Goal: Information Seeking & Learning: Learn about a topic

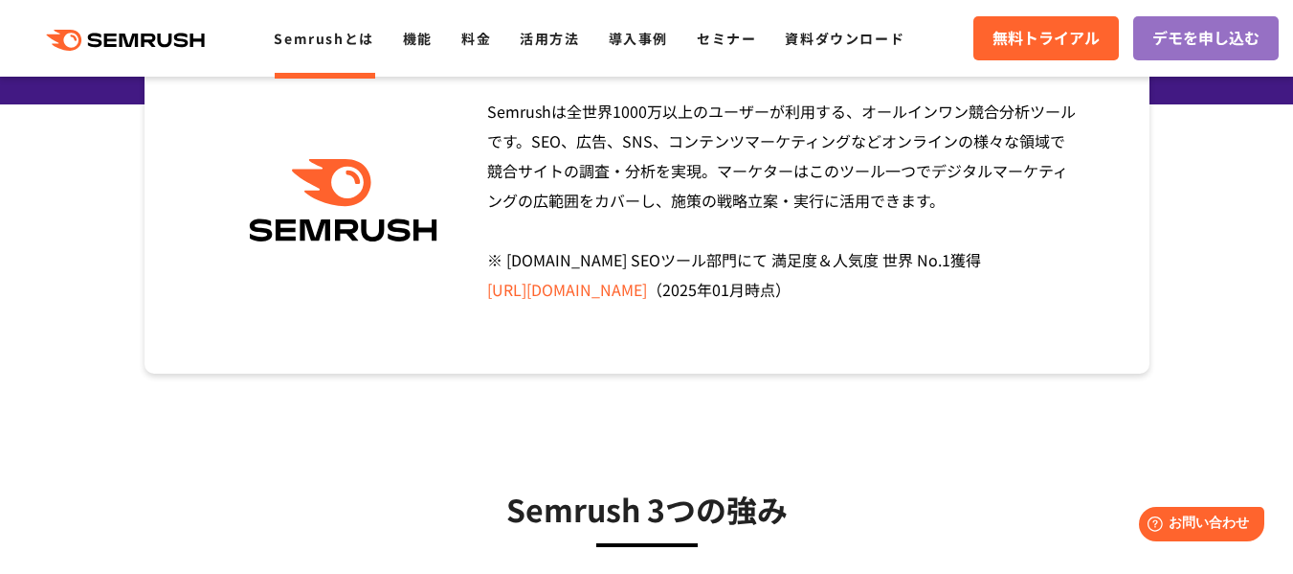
click at [661, 200] on span "Semrushは全世界[DATE]万以上のユーザーが利用する、オールインワン競合分析ツールです。SEO、広告、SNS、コンテンツマーケティングなどオンラインの…" at bounding box center [781, 200] width 589 height 201
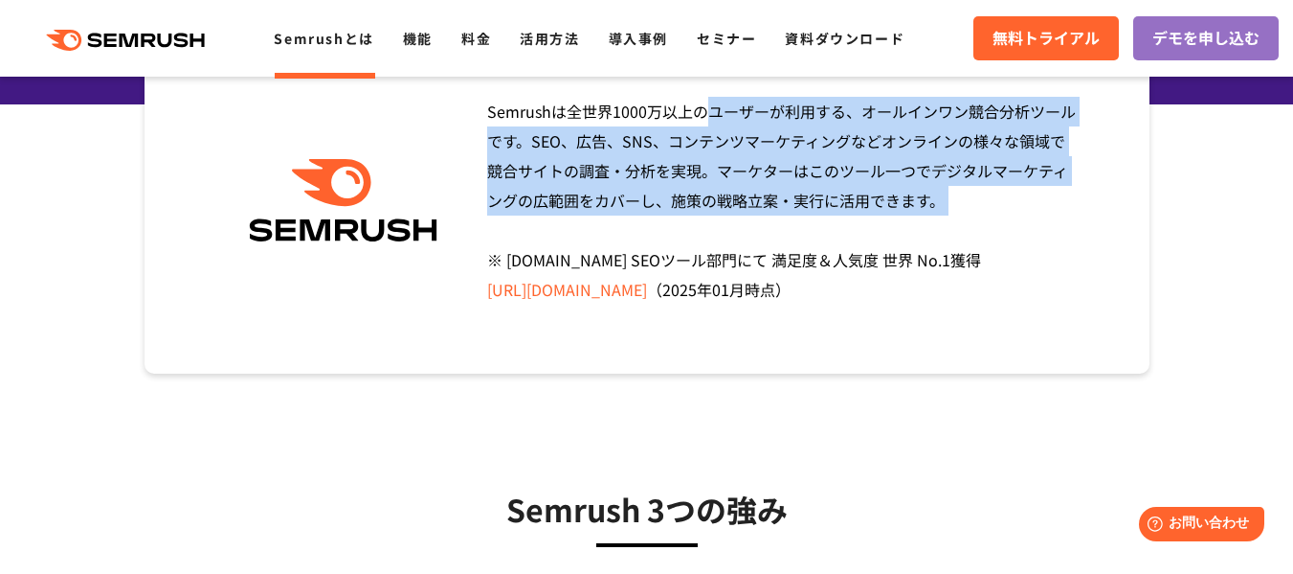
click at [661, 200] on span "Semrushは全世界[DATE]万以上のユーザーが利用する、オールインワン競合分析ツールです。SEO、広告、SNS、コンテンツマーケティングなどオンラインの…" at bounding box center [781, 200] width 589 height 201
click at [742, 176] on span "Semrushは全世界[DATE]万以上のユーザーが利用する、オールインワン競合分析ツールです。SEO、広告、SNS、コンテンツマーケティングなどオンラインの…" at bounding box center [781, 200] width 589 height 201
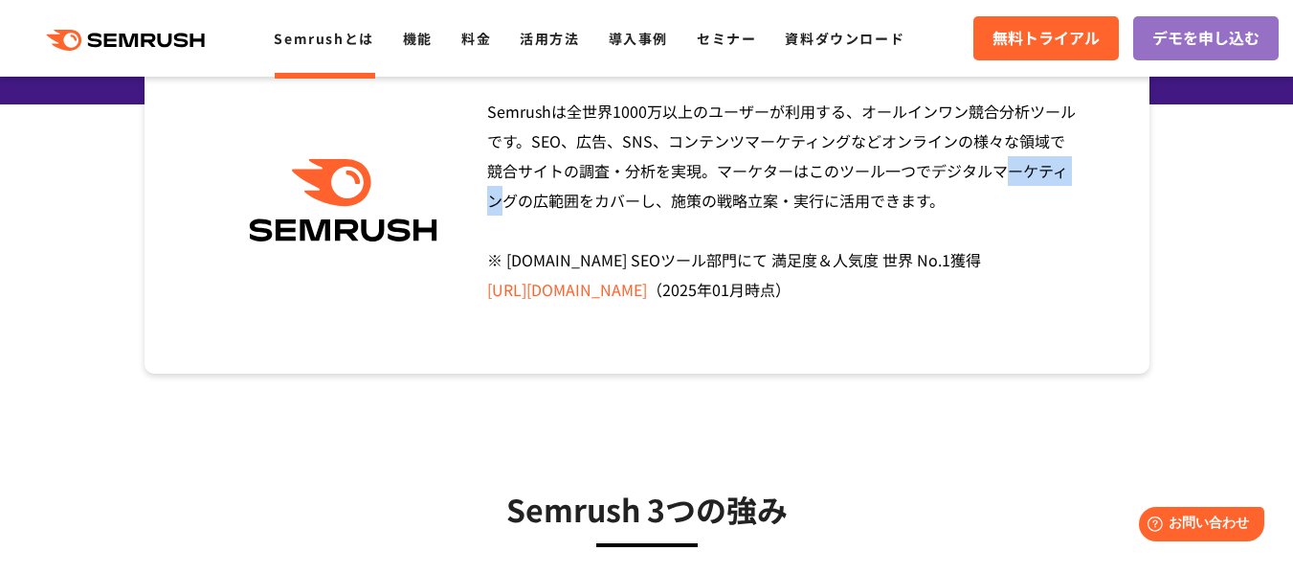
click at [742, 176] on span "Semrushは全世界[DATE]万以上のユーザーが利用する、オールインワン競合分析ツールです。SEO、広告、SNS、コンテンツマーケティングなどオンラインの…" at bounding box center [781, 200] width 589 height 201
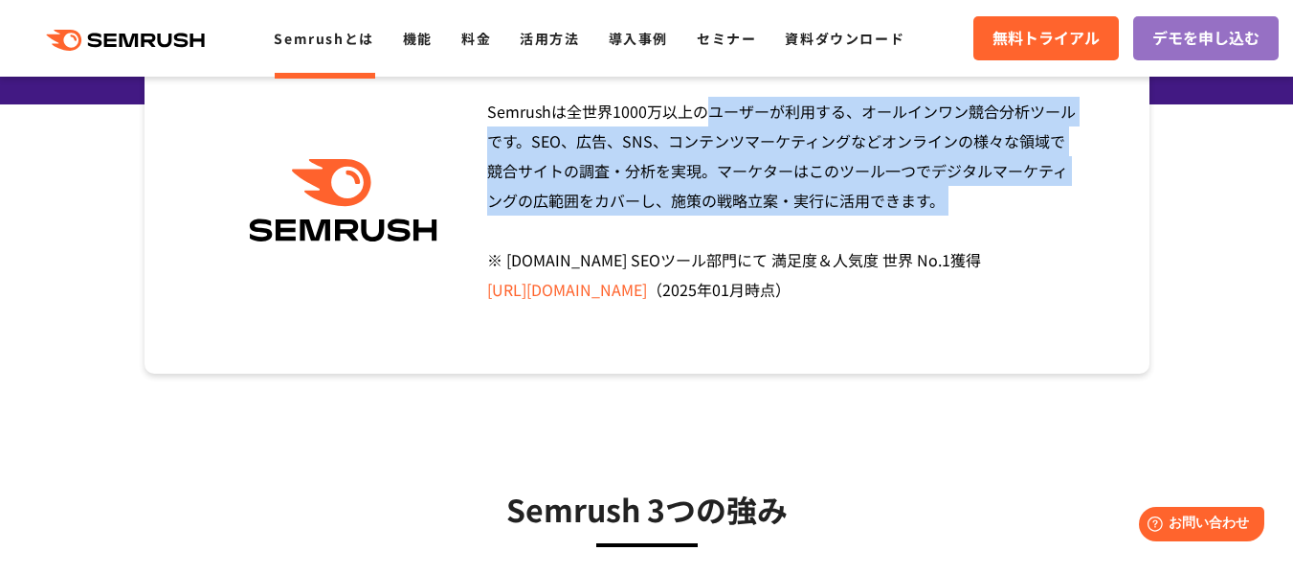
click at [742, 176] on span "Semrushは全世界[DATE]万以上のユーザーが利用する、オールインワン競合分析ツールです。SEO、広告、SNS、コンテンツマーケティングなどオンラインの…" at bounding box center [781, 200] width 589 height 201
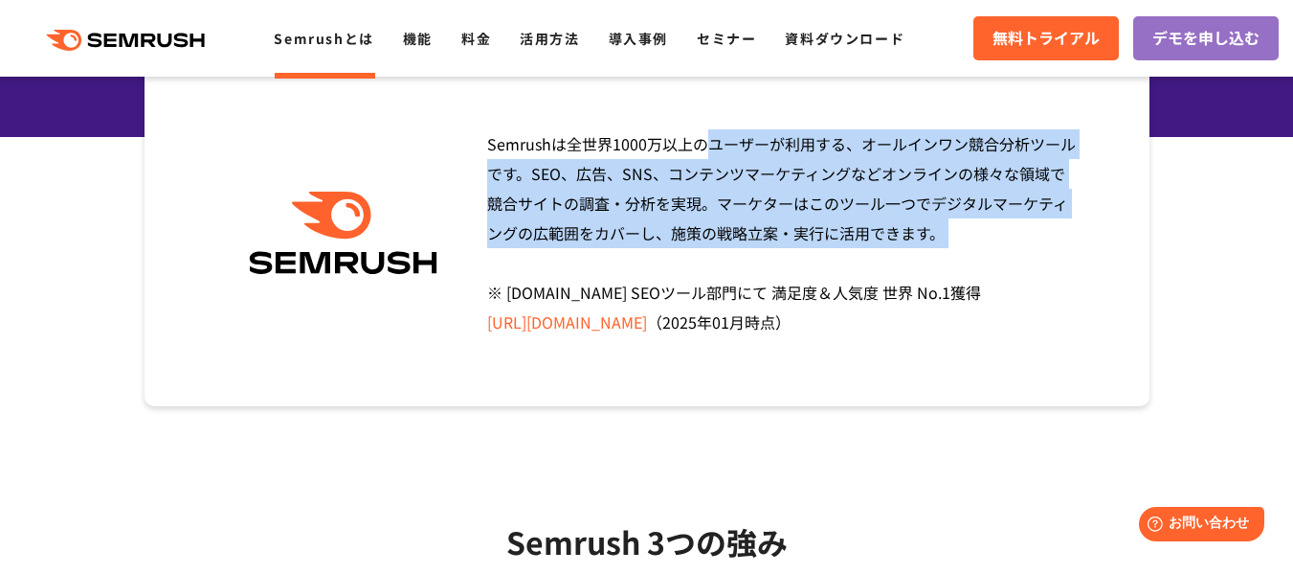
scroll to position [271, 0]
click at [742, 176] on span "Semrushは全世界[DATE]万以上のユーザーが利用する、オールインワン競合分析ツールです。SEO、広告、SNS、コンテンツマーケティングなどオンラインの…" at bounding box center [781, 233] width 589 height 201
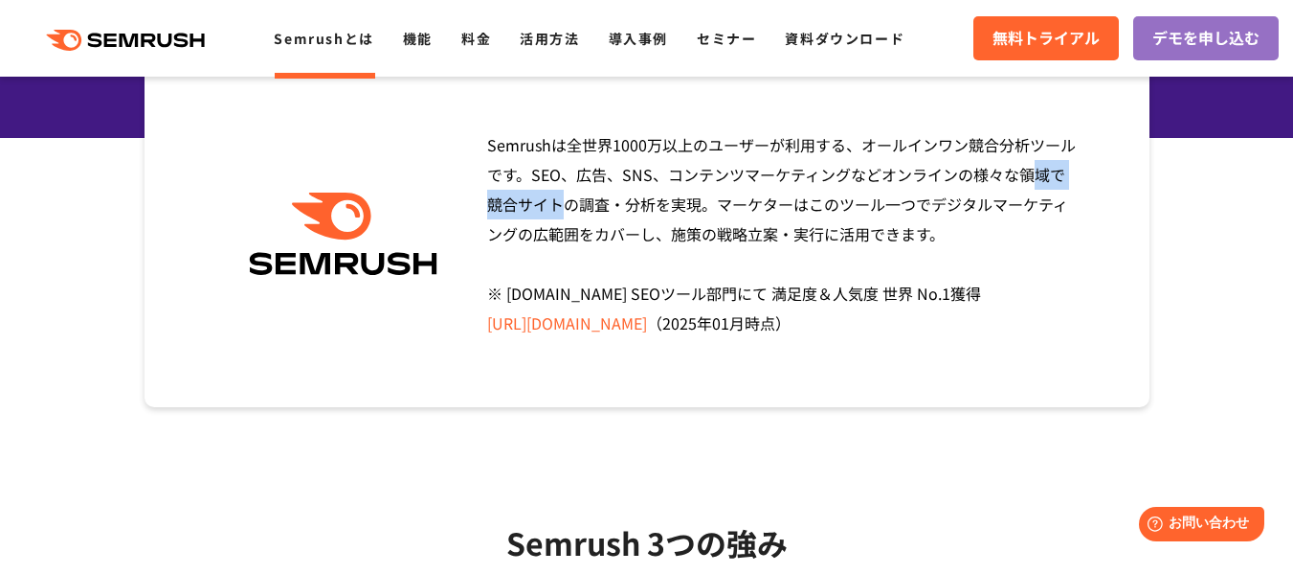
click at [742, 176] on span "Semrushは全世界[DATE]万以上のユーザーが利用する、オールインワン競合分析ツールです。SEO、広告、SNS、コンテンツマーケティングなどオンラインの…" at bounding box center [781, 233] width 589 height 201
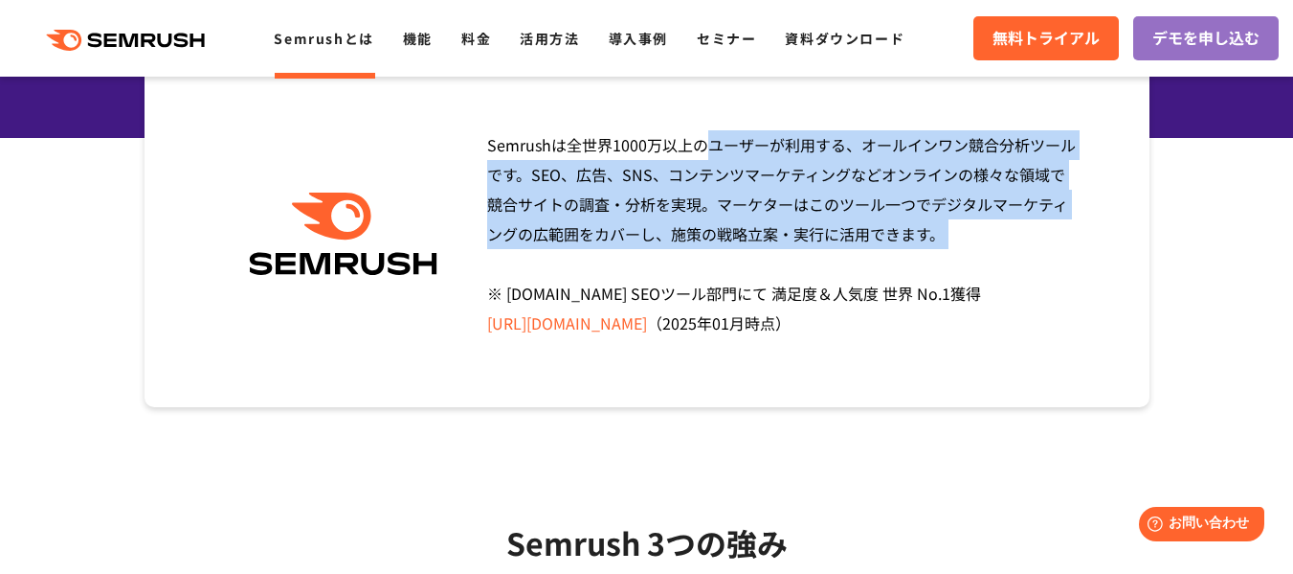
click at [742, 176] on span "Semrushは全世界[DATE]万以上のユーザーが利用する、オールインワン競合分析ツールです。SEO、広告、SNS、コンテンツマーケティングなどオンラインの…" at bounding box center [781, 233] width 589 height 201
click at [748, 183] on span "Semrushは全世界[DATE]万以上のユーザーが利用する、オールインワン競合分析ツールです。SEO、広告、SNS、コンテンツマーケティングなどオンラインの…" at bounding box center [781, 233] width 589 height 201
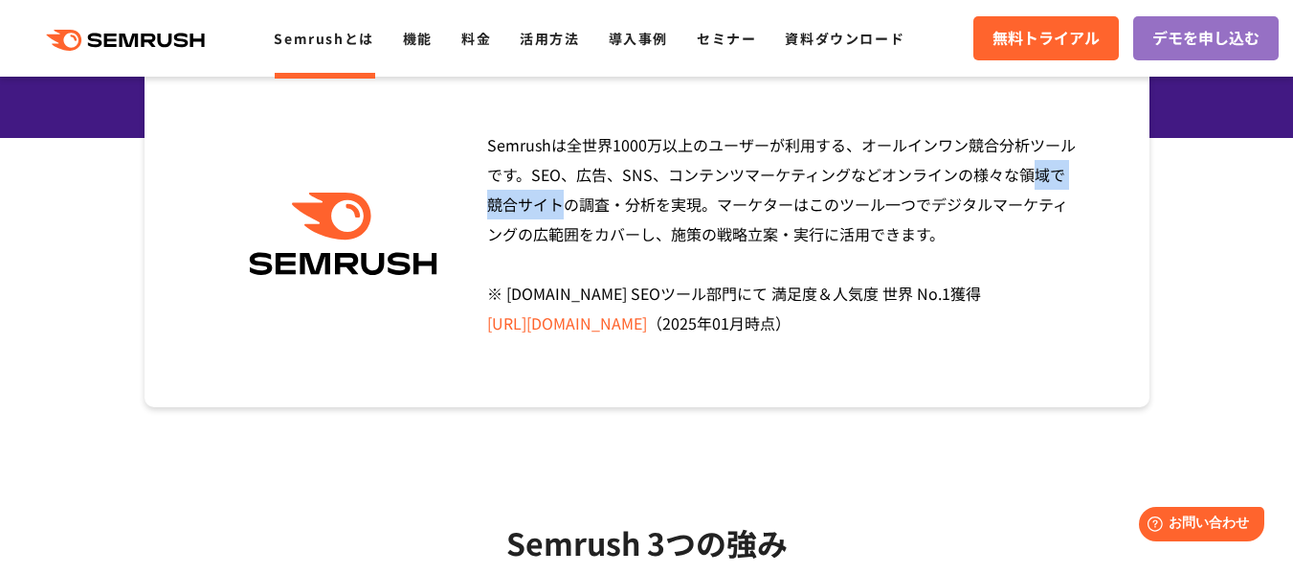
click at [748, 183] on span "Semrushは全世界[DATE]万以上のユーザーが利用する、オールインワン競合分析ツールです。SEO、広告、SNS、コンテンツマーケティングなどオンラインの…" at bounding box center [781, 233] width 589 height 201
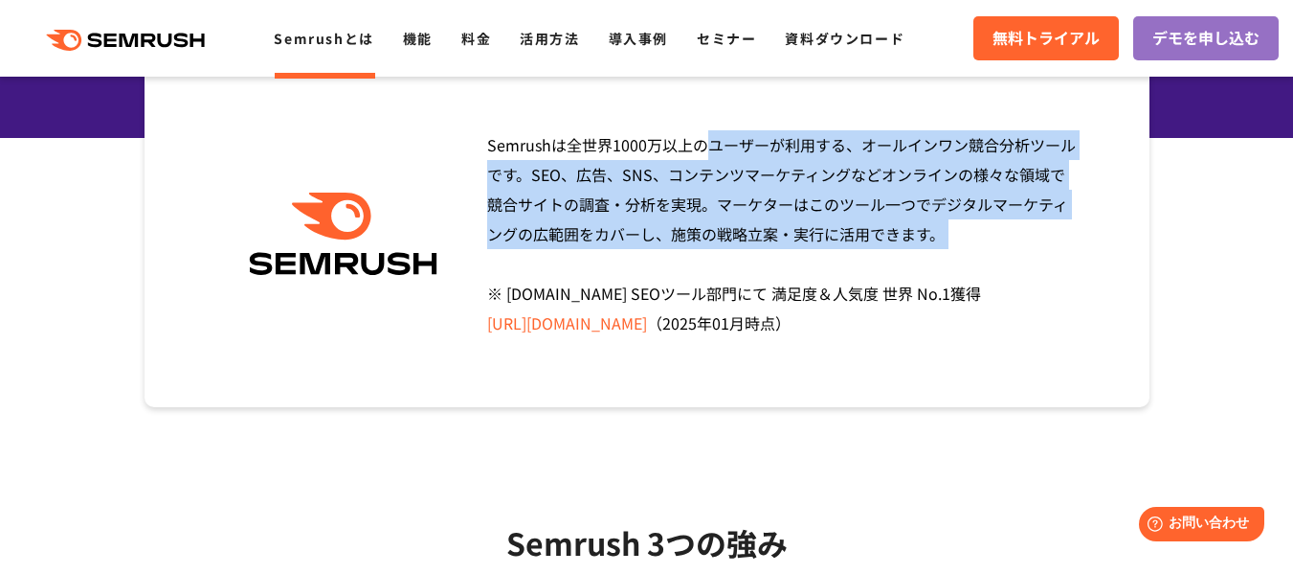
click at [748, 183] on span "Semrushは全世界[DATE]万以上のユーザーが利用する、オールインワン競合分析ツールです。SEO、広告、SNS、コンテンツマーケティングなどオンラインの…" at bounding box center [781, 233] width 589 height 201
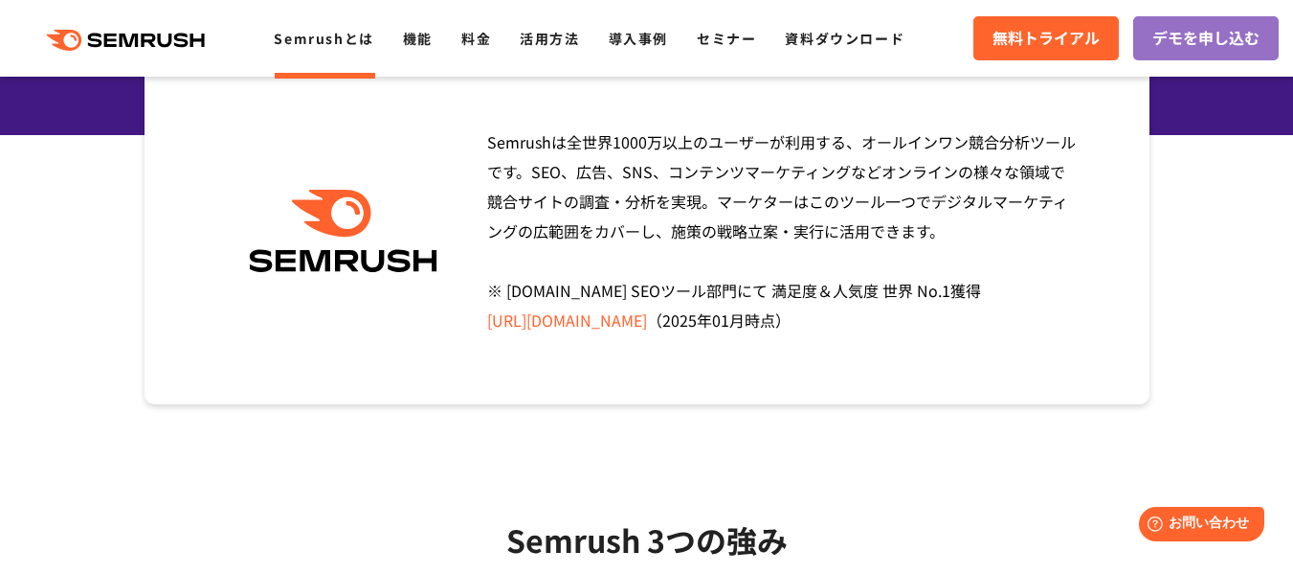
scroll to position [276, 0]
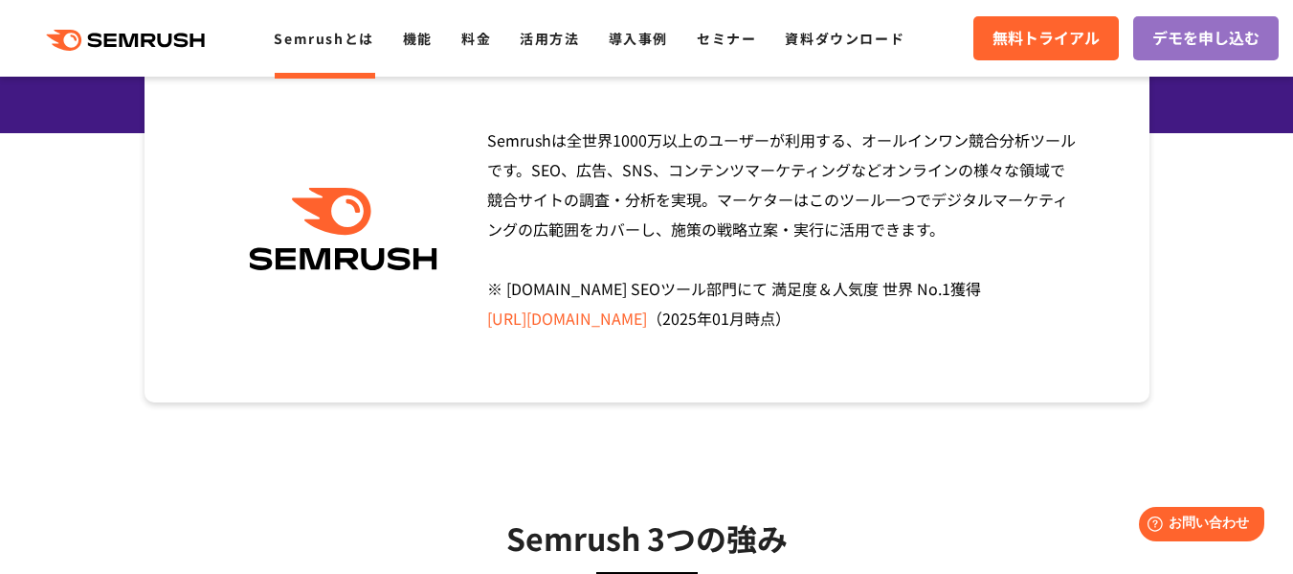
click at [748, 183] on div "Semrushは全世界[DATE]万以上のユーザーが利用する、オールインワン競合分析ツールです。SEO、広告、SNS、コンテンツマーケティングなどオンラインの…" at bounding box center [776, 229] width 607 height 208
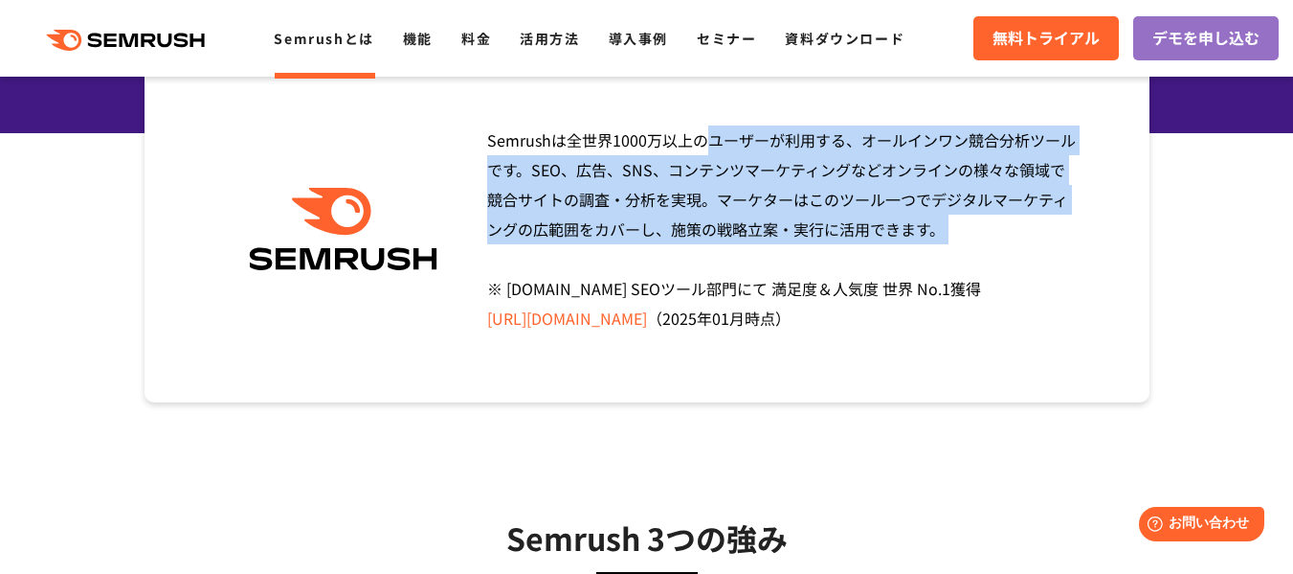
click at [748, 183] on div "Semrushは全世界[DATE]万以上のユーザーが利用する、オールインワン競合分析ツールです。SEO、広告、SNS、コンテンツマーケティングなどオンラインの…" at bounding box center [776, 229] width 607 height 208
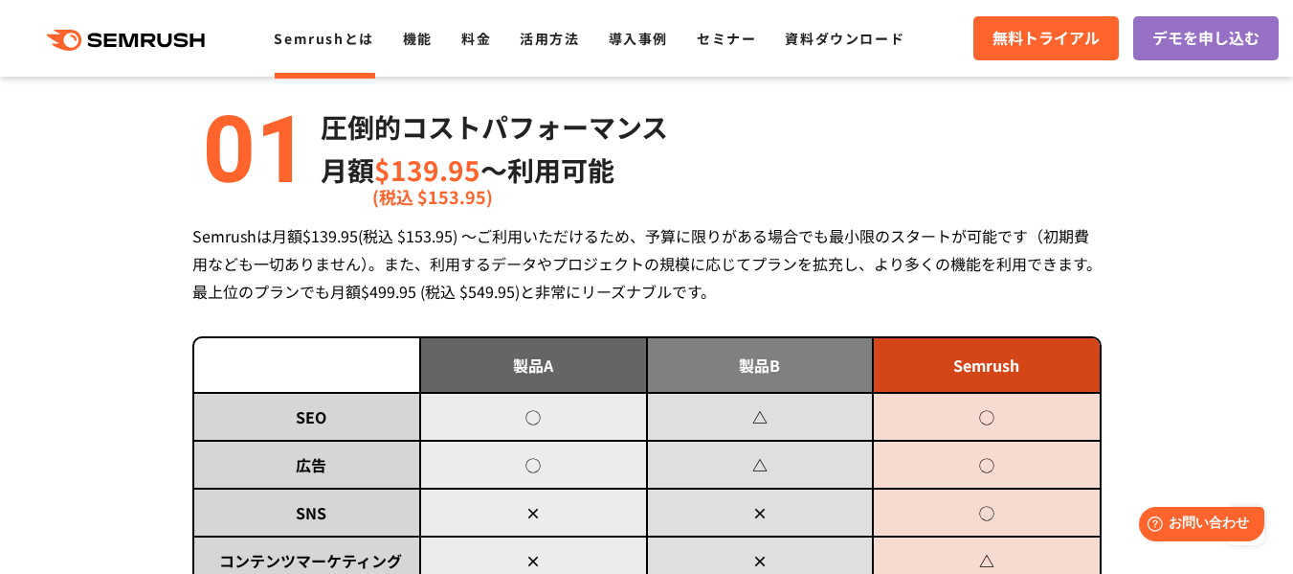
scroll to position [839, 0]
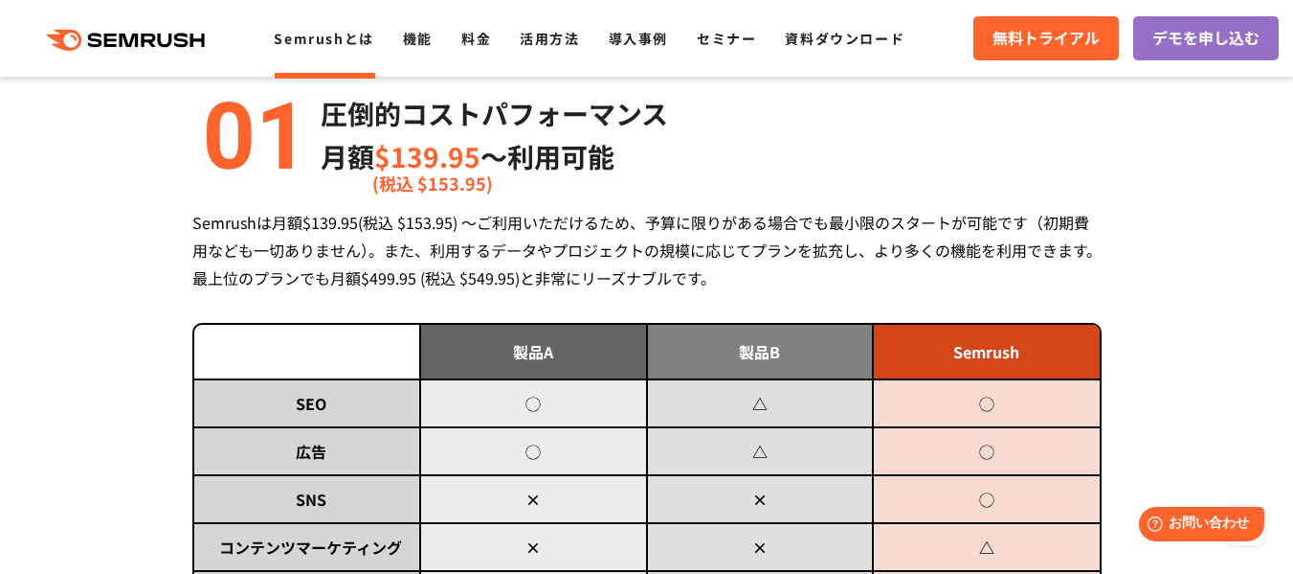
click at [641, 264] on div "Semrushは月額$139.95(税込 $153.95) ～ご利用いただけるため、予算に限りがある場合でも最小限のスタートが可能です（初期費用なども一切あり…" at bounding box center [647, 250] width 910 height 83
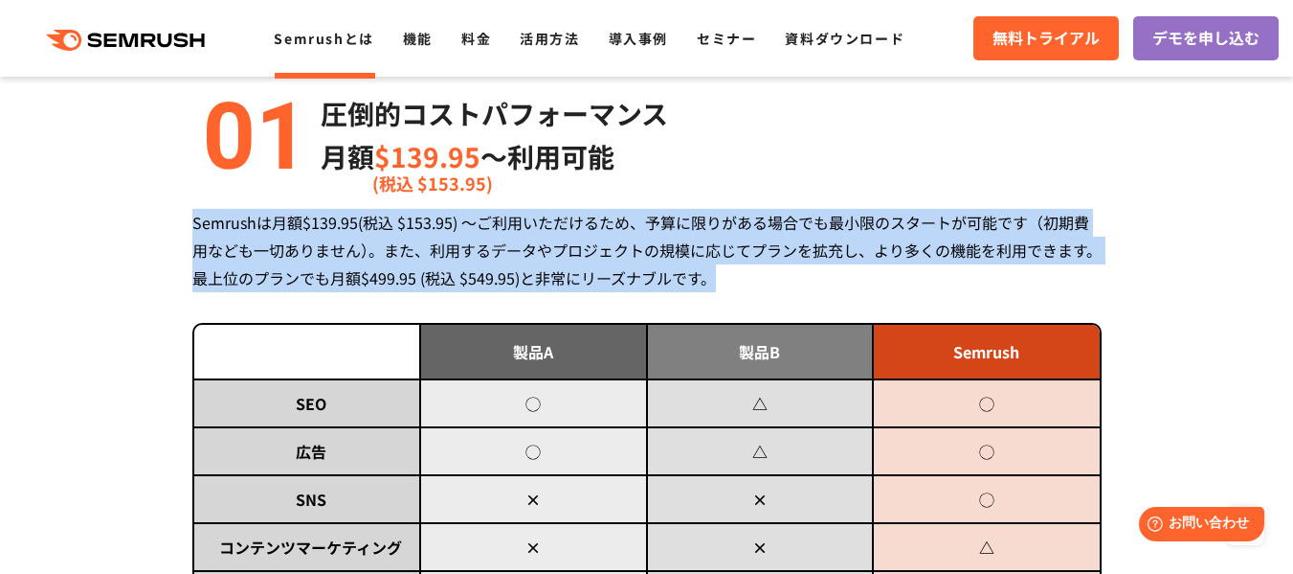
click at [641, 264] on div "Semrushは月額$139.95(税込 $153.95) ～ご利用いただけるため、予算に限りがある場合でも最小限のスタートが可能です（初期費用なども一切あり…" at bounding box center [647, 250] width 910 height 83
click at [672, 264] on div "Semrushは月額$139.95(税込 $153.95) ～ご利用いただけるため、予算に限りがある場合でも最小限のスタートが可能です（初期費用なども一切あり…" at bounding box center [647, 250] width 910 height 83
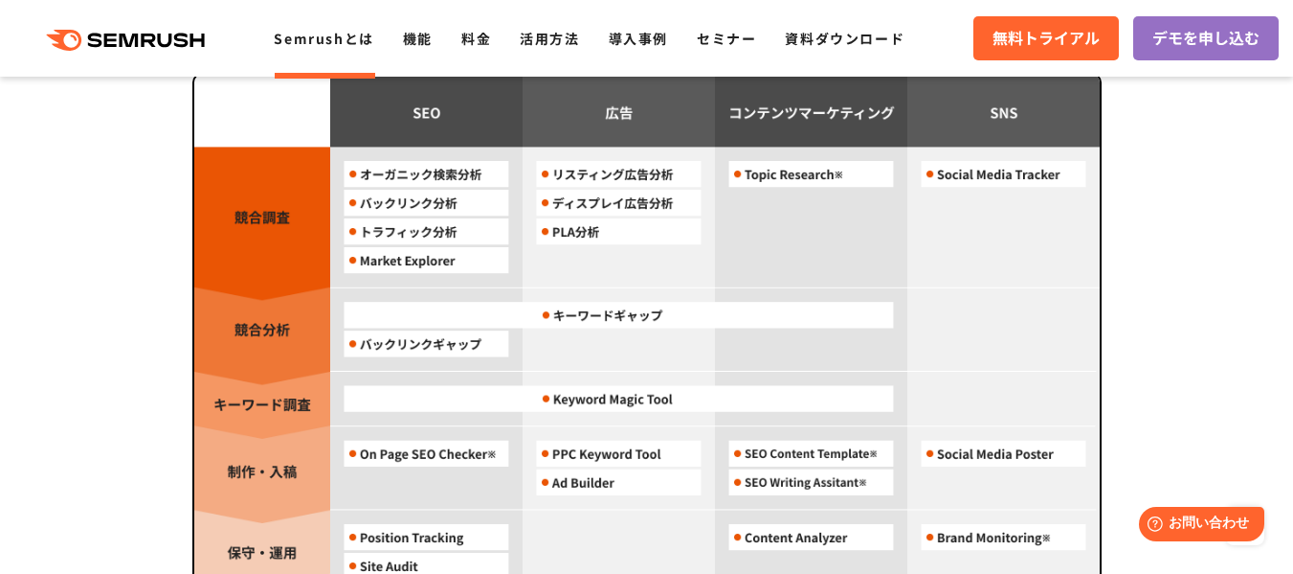
scroll to position [1766, 0]
click at [780, 172] on img at bounding box center [647, 363] width 906 height 574
click at [1017, 179] on img at bounding box center [647, 363] width 906 height 574
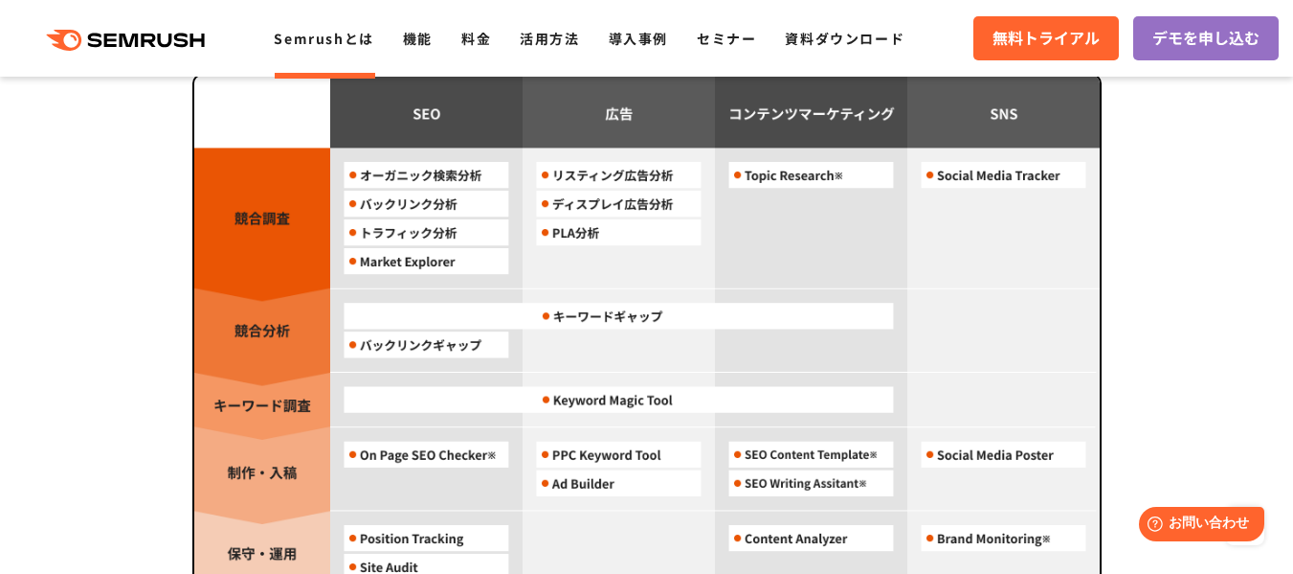
click at [1017, 179] on img at bounding box center [647, 363] width 906 height 574
drag, startPoint x: 1017, startPoint y: 179, endPoint x: 1269, endPoint y: 345, distance: 301.4
click at [1269, 345] on section "Semrush 3つの強み 圧倒的コストパフォーマンス 月額 $139.95 〜利用可能 (税込 $153.95) Semrushは月額$139.95(税込 …" at bounding box center [646, 174] width 1293 height 2418
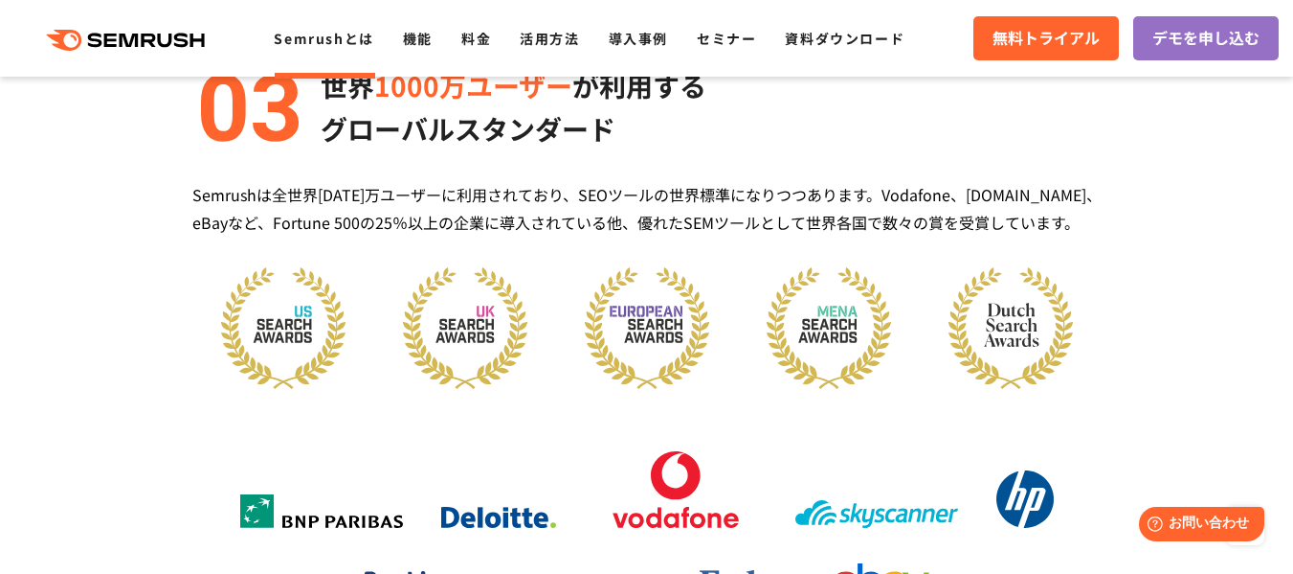
scroll to position [2474, 0]
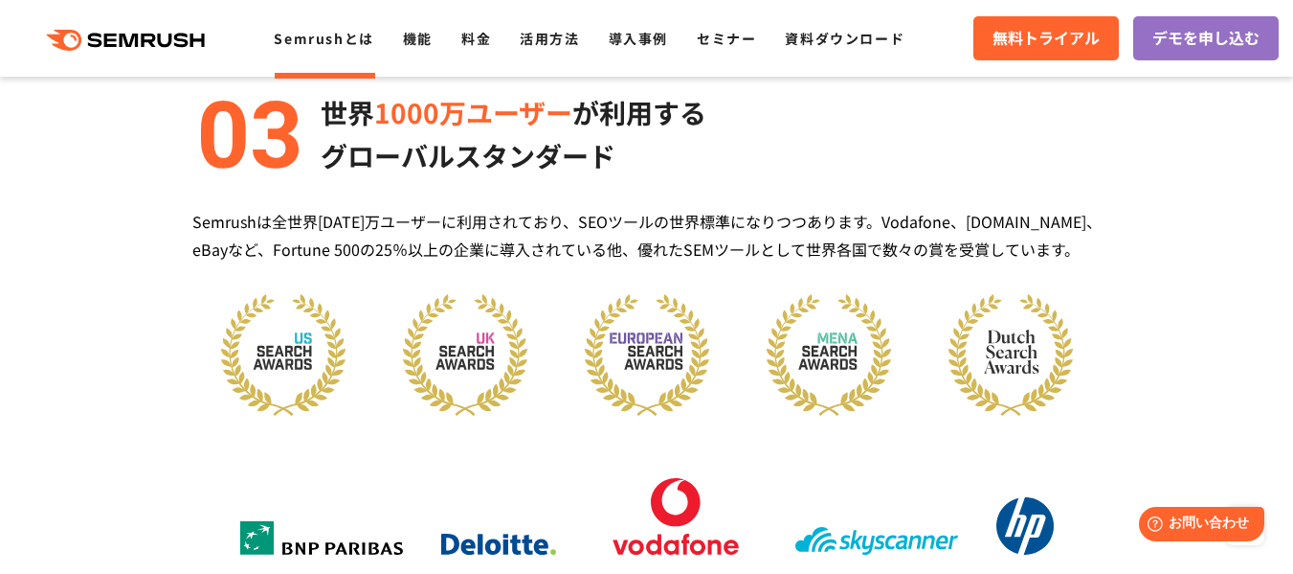
click at [673, 229] on div "Semrushは全世界[DATE]万ユーザーに利用されており、SEOツールの世界標準になりつつあります。Vodafone、[DOMAIN_NAME]、eBay…" at bounding box center [647, 236] width 910 height 56
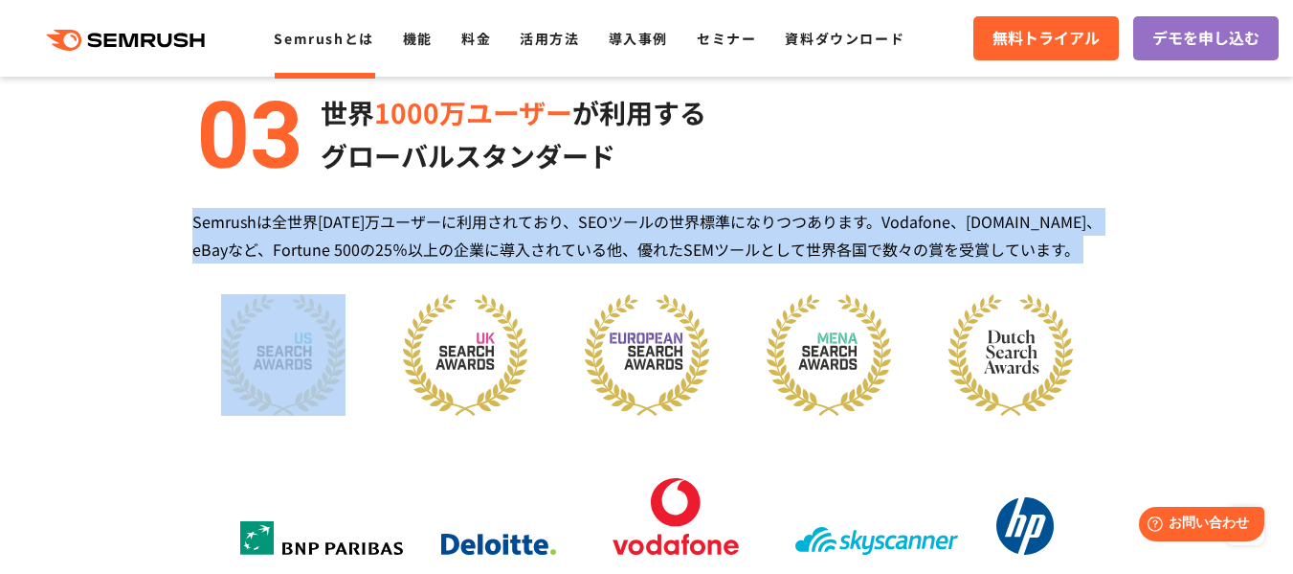
click at [673, 229] on div "Semrushは全世界[DATE]万ユーザーに利用されており、SEOツールの世界標準になりつつあります。Vodafone、[DOMAIN_NAME]、eBay…" at bounding box center [647, 236] width 910 height 56
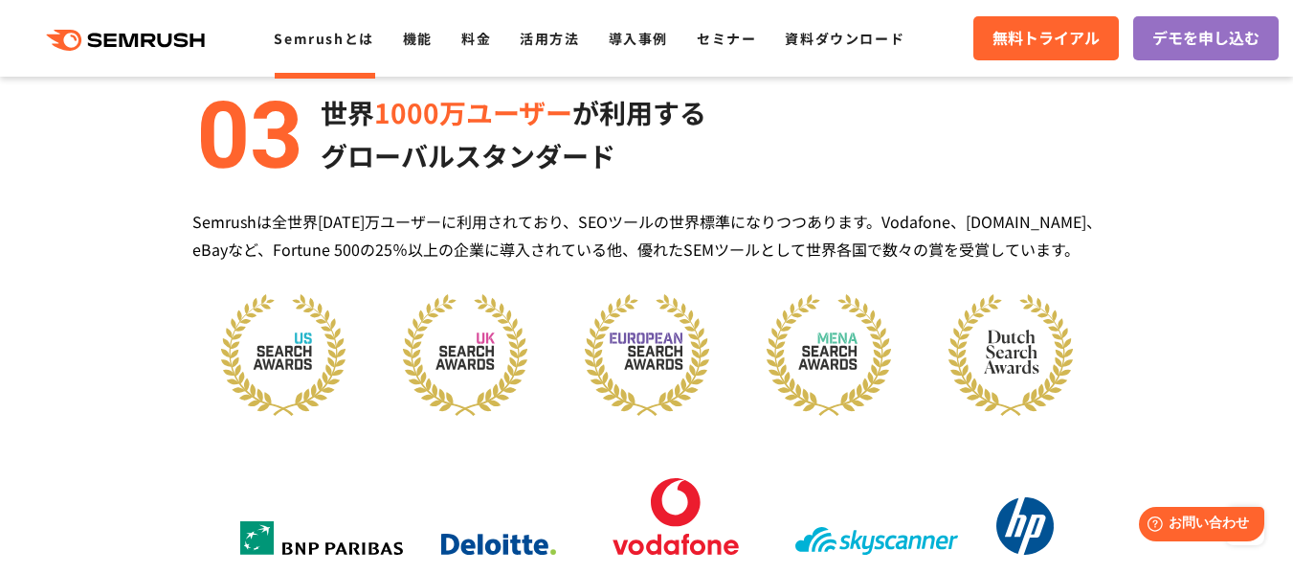
click at [668, 235] on div "Semrushは全世界[DATE]万ユーザーに利用されており、SEOツールの世界標準になりつつあります。Vodafone、[DOMAIN_NAME]、eBay…" at bounding box center [647, 236] width 910 height 56
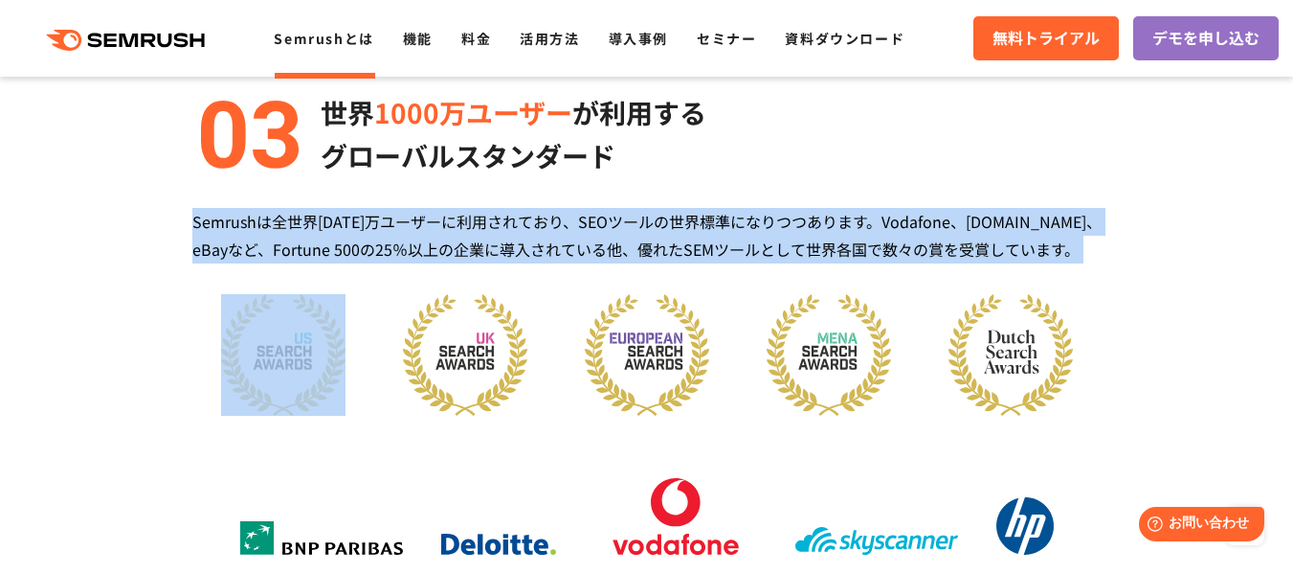
click at [668, 235] on div "Semrushは全世界[DATE]万ユーザーに利用されており、SEOツールの世界標準になりつつあります。Vodafone、[DOMAIN_NAME]、eBay…" at bounding box center [647, 236] width 910 height 56
click at [555, 246] on div "Semrushは全世界[DATE]万ユーザーに利用されており、SEOツールの世界標準になりつつあります。Vodafone、[DOMAIN_NAME]、eBay…" at bounding box center [647, 236] width 910 height 56
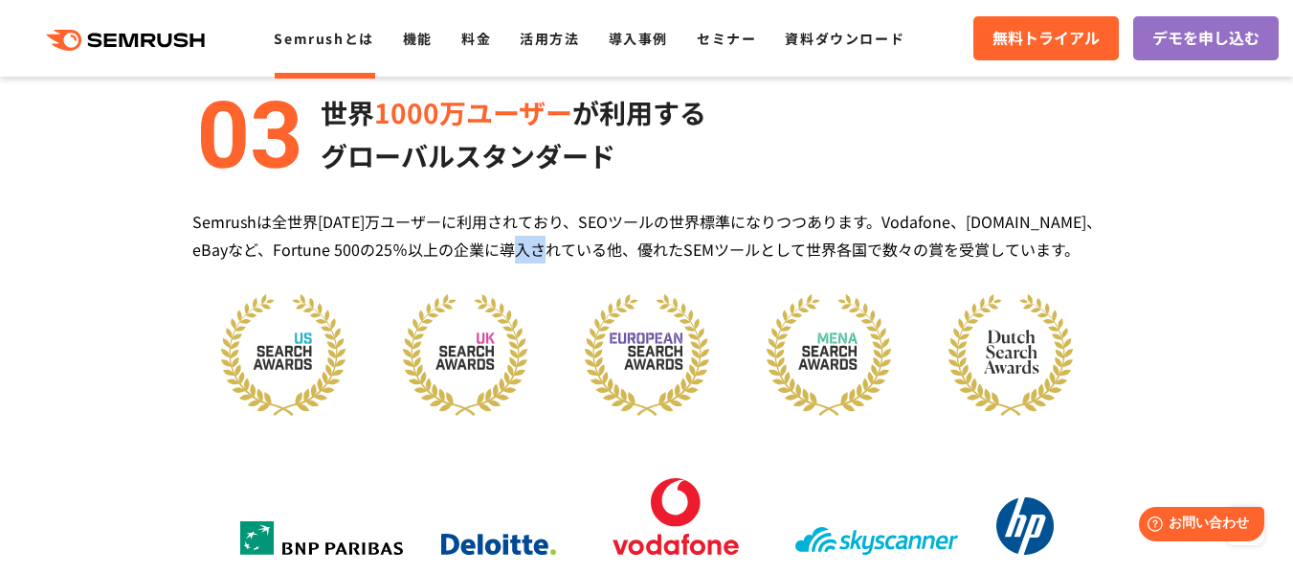
click at [555, 246] on div "Semrushは全世界[DATE]万ユーザーに利用されており、SEOツールの世界標準になりつつあります。Vodafone、[DOMAIN_NAME]、eBay…" at bounding box center [647, 236] width 910 height 56
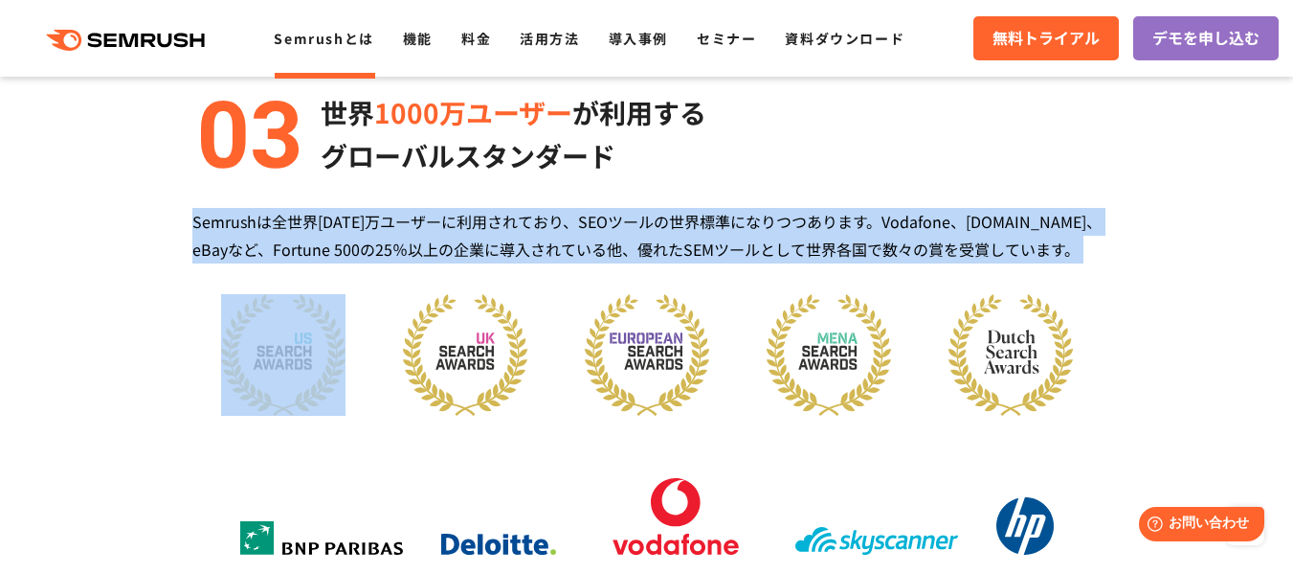
click at [555, 246] on div "Semrushは全世界[DATE]万ユーザーに利用されており、SEOツールの世界標準になりつつあります。Vodafone、[DOMAIN_NAME]、eBay…" at bounding box center [647, 236] width 910 height 56
click at [599, 232] on div "Semrushは全世界[DATE]万ユーザーに利用されており、SEOツールの世界標準になりつつあります。Vodafone、[DOMAIN_NAME]、eBay…" at bounding box center [647, 236] width 910 height 56
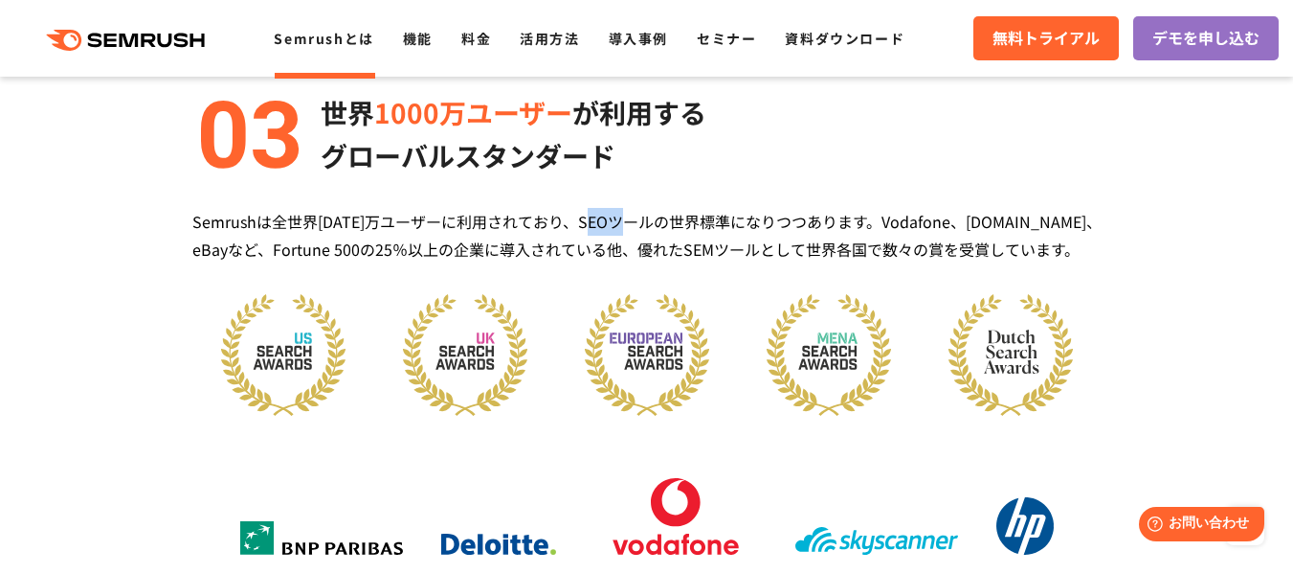
click at [599, 232] on div "Semrushは全世界[DATE]万ユーザーに利用されており、SEOツールの世界標準になりつつあります。Vodafone、[DOMAIN_NAME]、eBay…" at bounding box center [647, 236] width 910 height 56
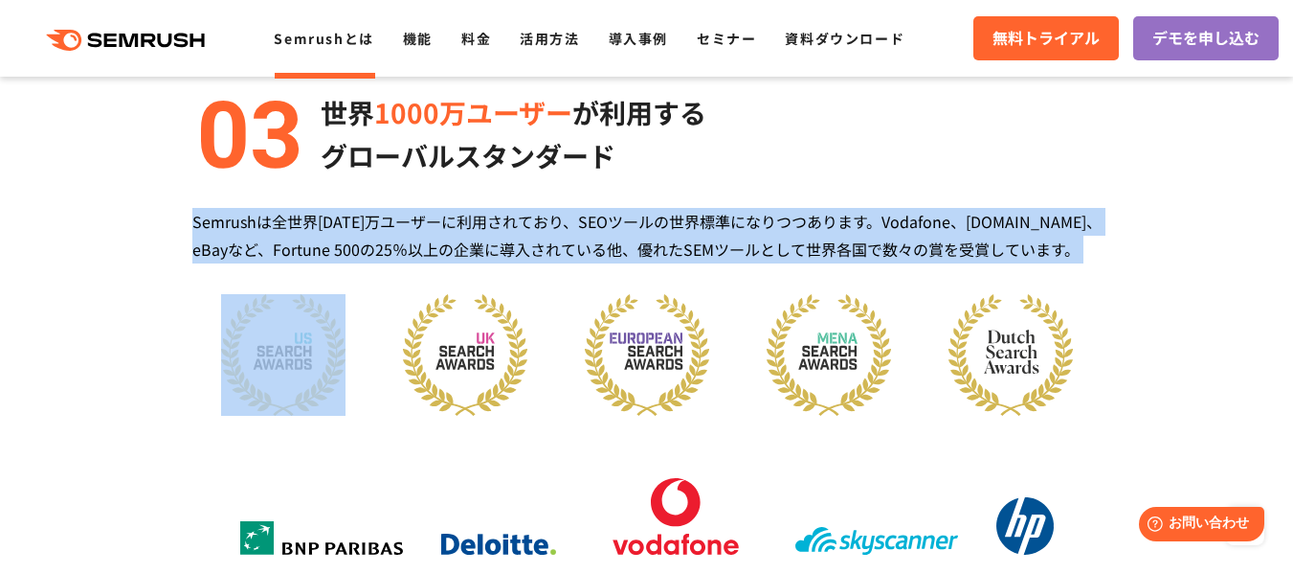
click at [599, 232] on div "Semrushは全世界[DATE]万ユーザーに利用されており、SEOツールの世界標準になりつつあります。Vodafone、[DOMAIN_NAME]、eBay…" at bounding box center [647, 236] width 910 height 56
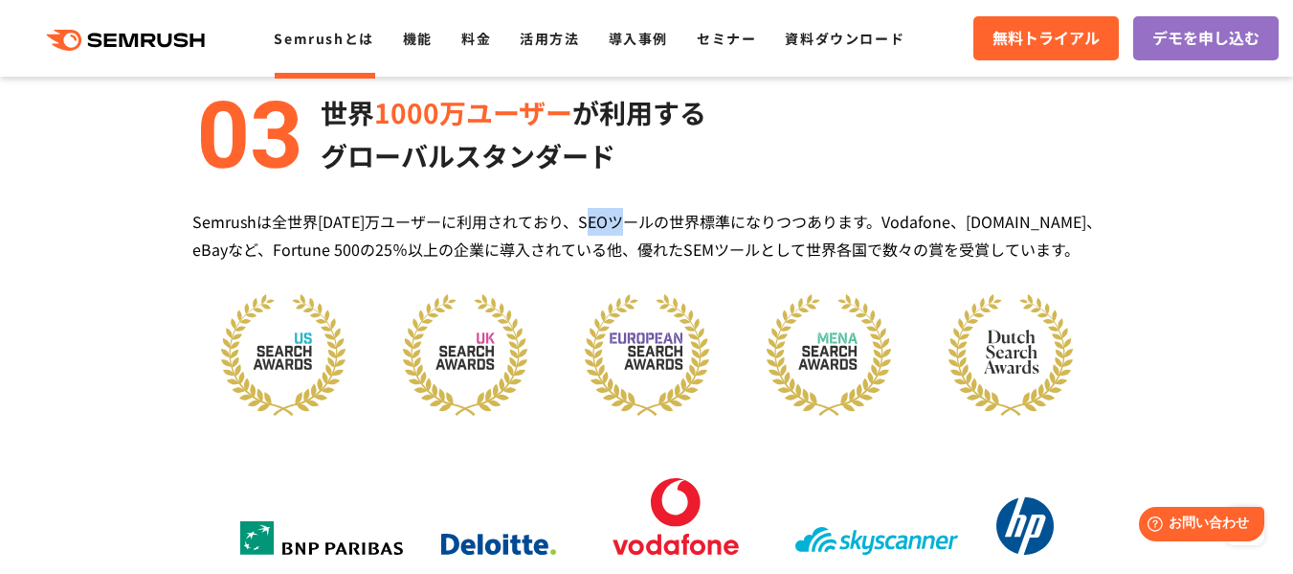
click at [599, 232] on div "Semrushは全世界[DATE]万ユーザーに利用されており、SEOツールの世界標準になりつつあります。Vodafone、[DOMAIN_NAME]、eBay…" at bounding box center [647, 236] width 910 height 56
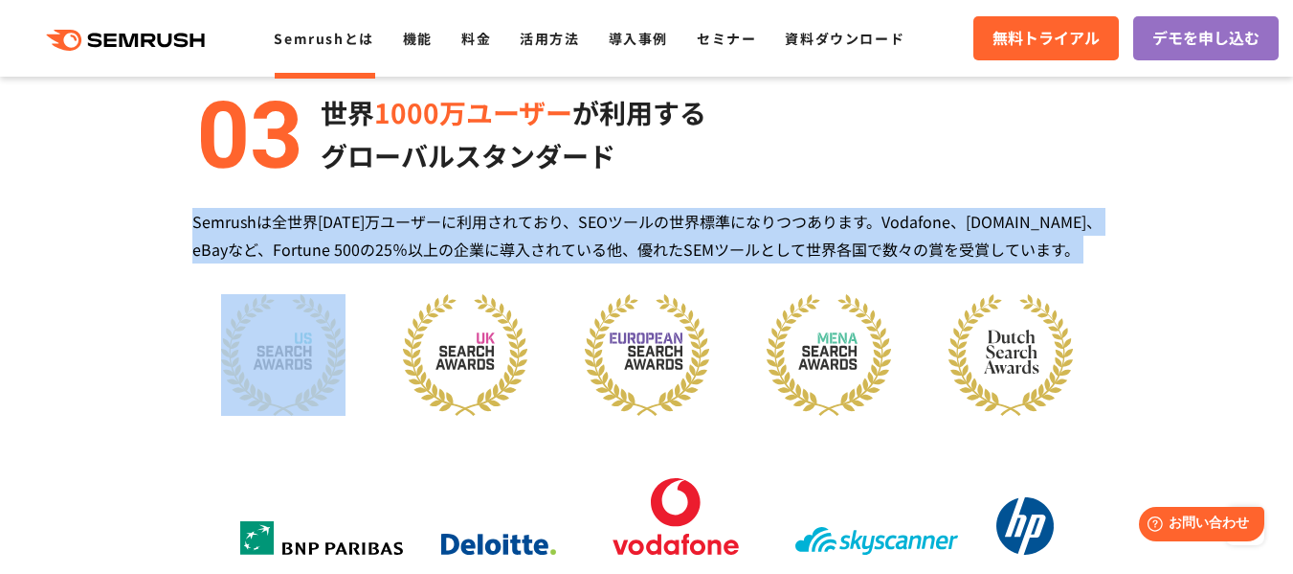
click at [599, 232] on div "Semrushは全世界[DATE]万ユーザーに利用されており、SEOツールの世界標準になりつつあります。Vodafone、[DOMAIN_NAME]、eBay…" at bounding box center [647, 236] width 910 height 56
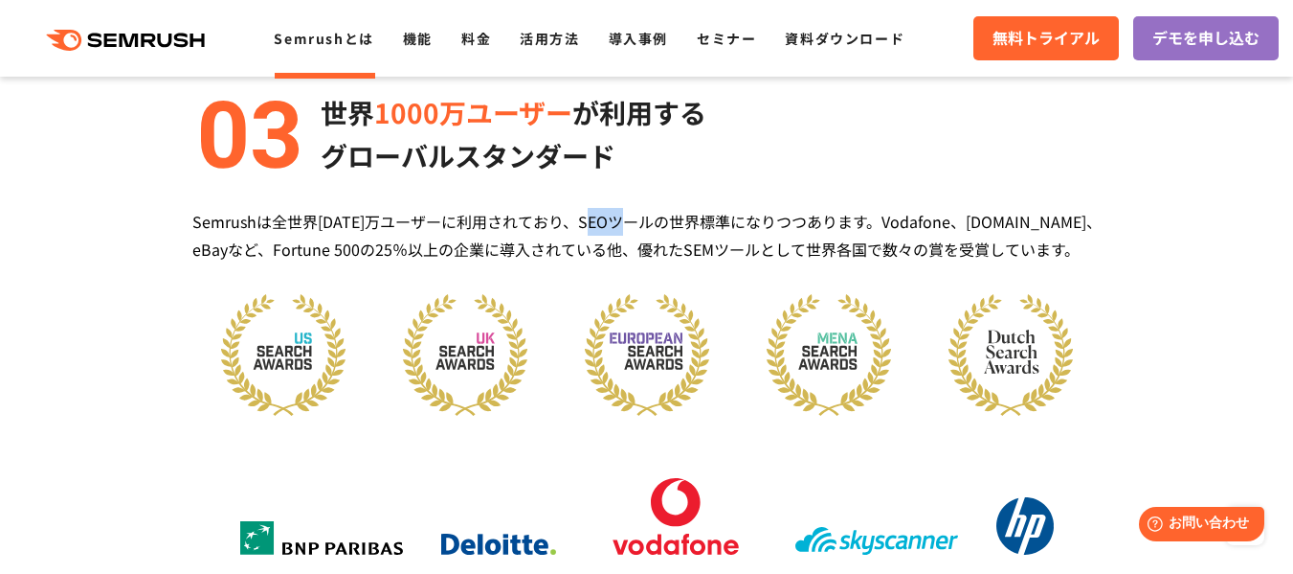
click at [599, 232] on div "Semrushは全世界[DATE]万ユーザーに利用されており、SEOツールの世界標準になりつつあります。Vodafone、[DOMAIN_NAME]、eBay…" at bounding box center [647, 236] width 910 height 56
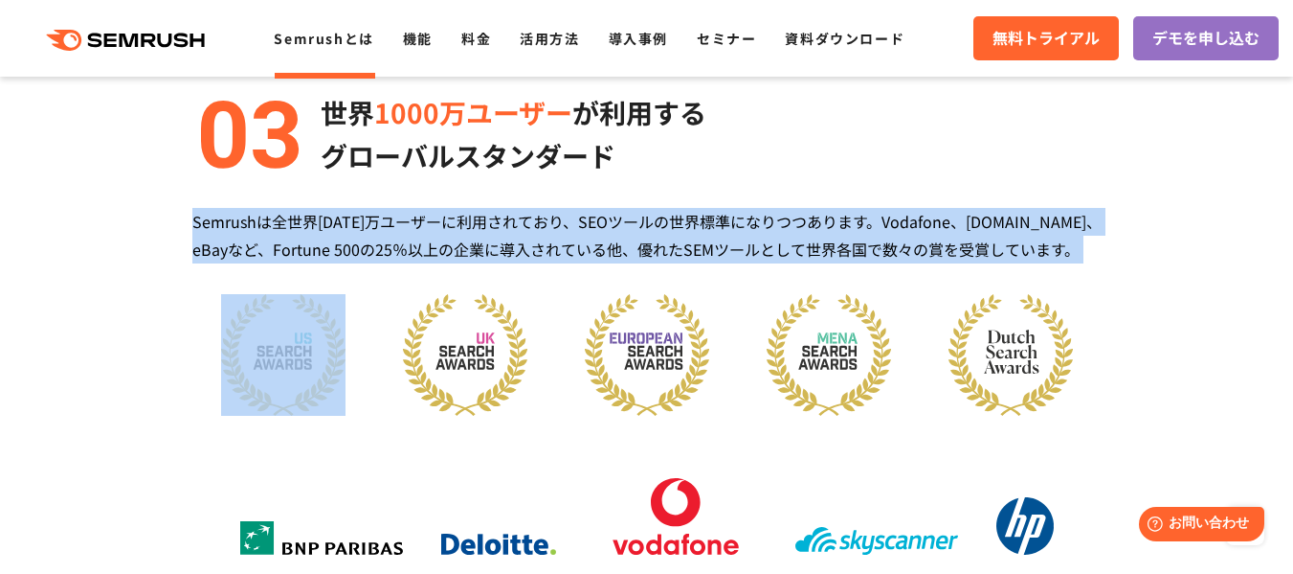
click at [599, 232] on div "Semrushは全世界[DATE]万ユーザーに利用されており、SEOツールの世界標準になりつつあります。Vodafone、[DOMAIN_NAME]、eBay…" at bounding box center [647, 236] width 910 height 56
click at [624, 245] on div "Semrushは全世界[DATE]万ユーザーに利用されており、SEOツールの世界標準になりつつあります。Vodafone、[DOMAIN_NAME]、eBay…" at bounding box center [647, 236] width 910 height 56
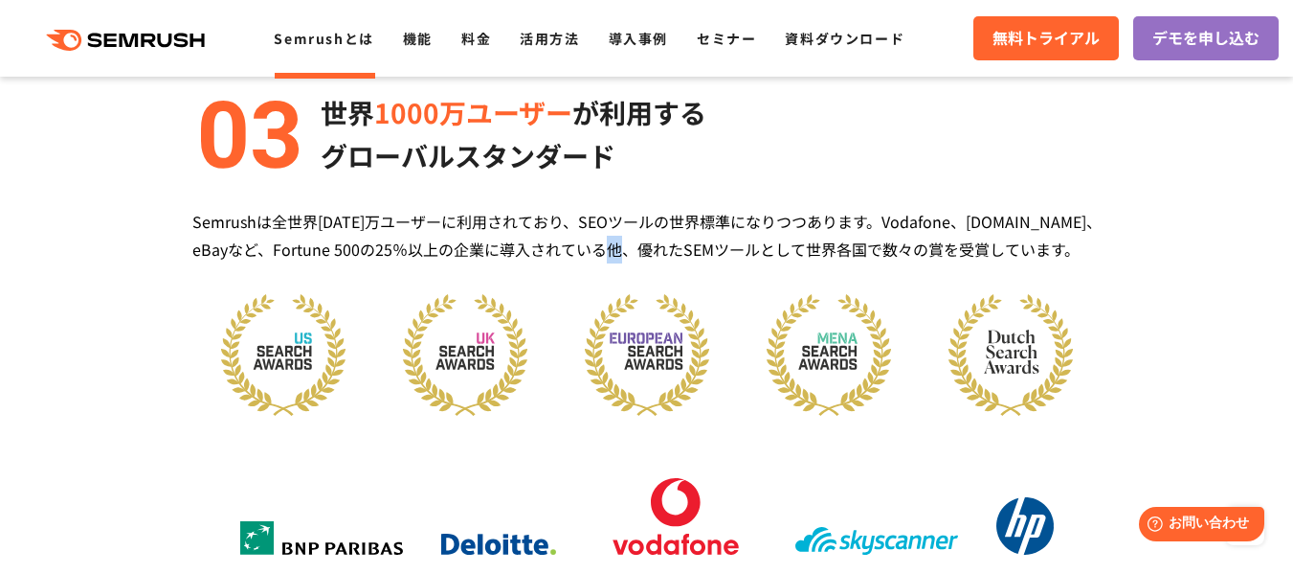
click at [624, 245] on div "Semrushは全世界[DATE]万ユーザーに利用されており、SEOツールの世界標準になりつつあります。Vodafone、[DOMAIN_NAME]、eBay…" at bounding box center [647, 236] width 910 height 56
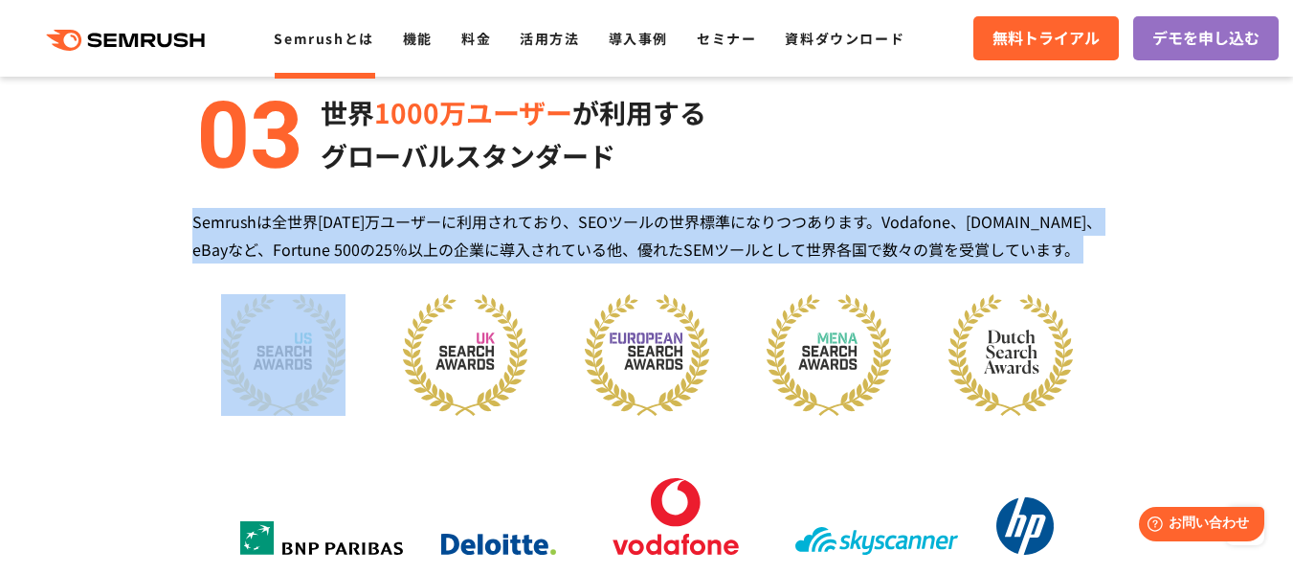
click at [624, 245] on div "Semrushは全世界[DATE]万ユーザーに利用されており、SEOツールの世界標準になりつつあります。Vodafone、[DOMAIN_NAME]、eBay…" at bounding box center [647, 236] width 910 height 56
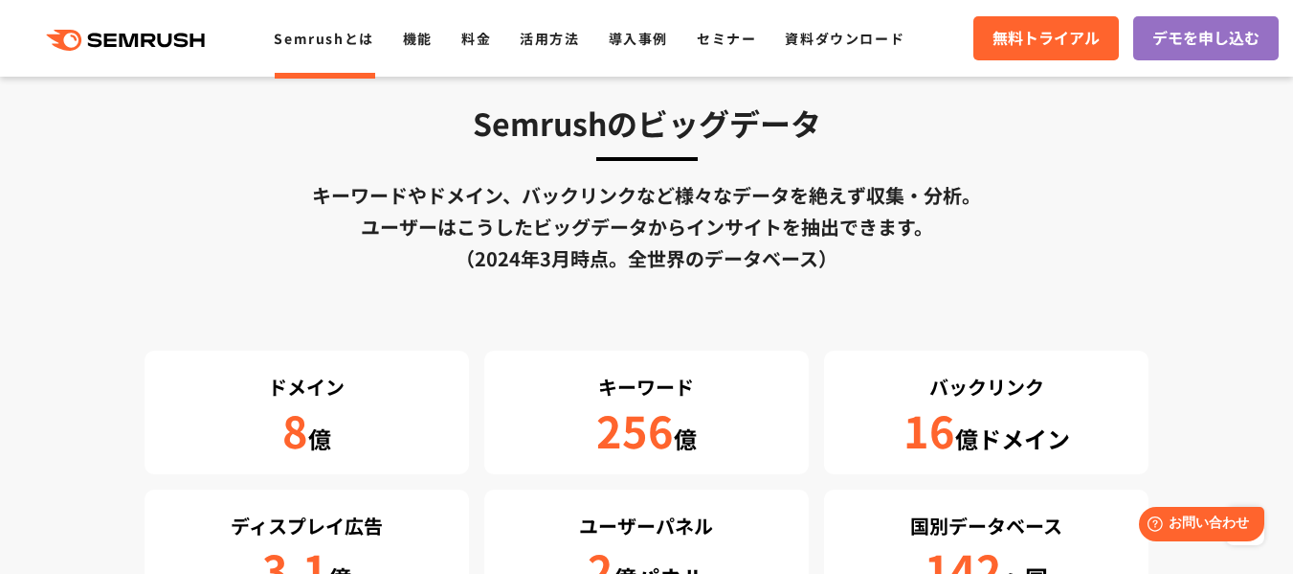
scroll to position [3219, 0]
